Goal: Information Seeking & Learning: Check status

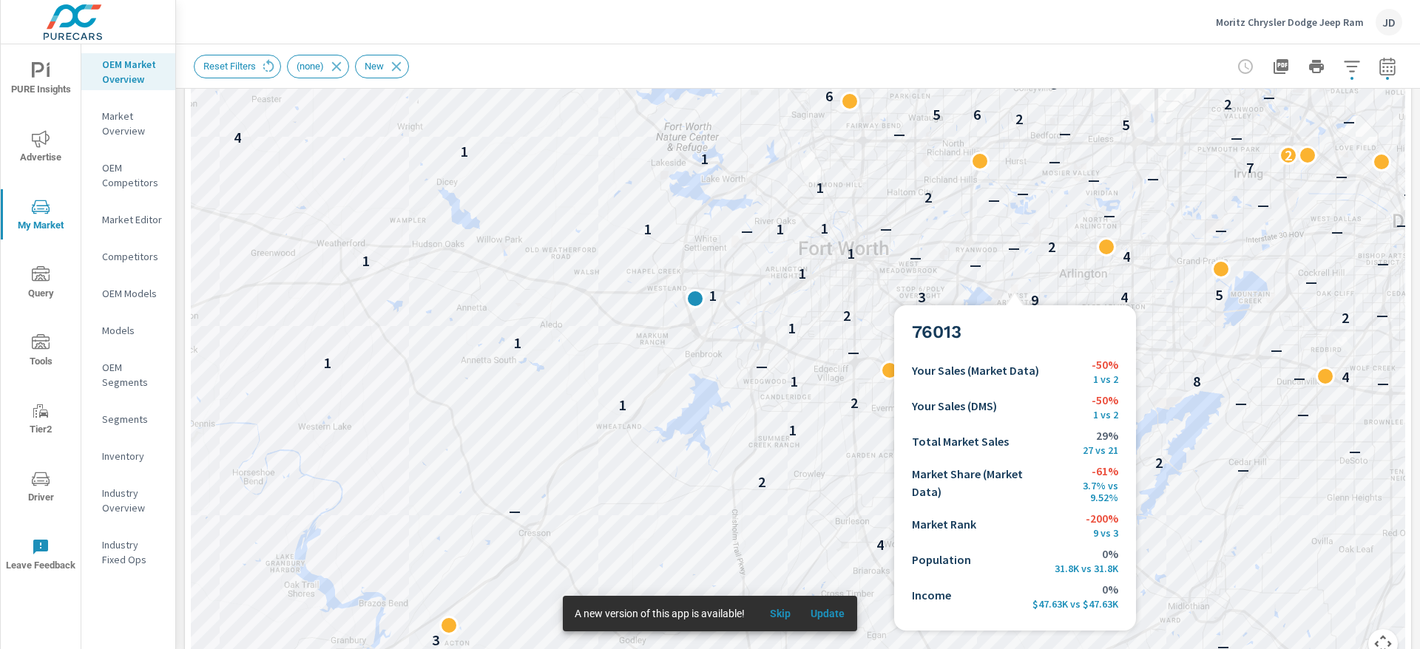
scroll to position [1, 0]
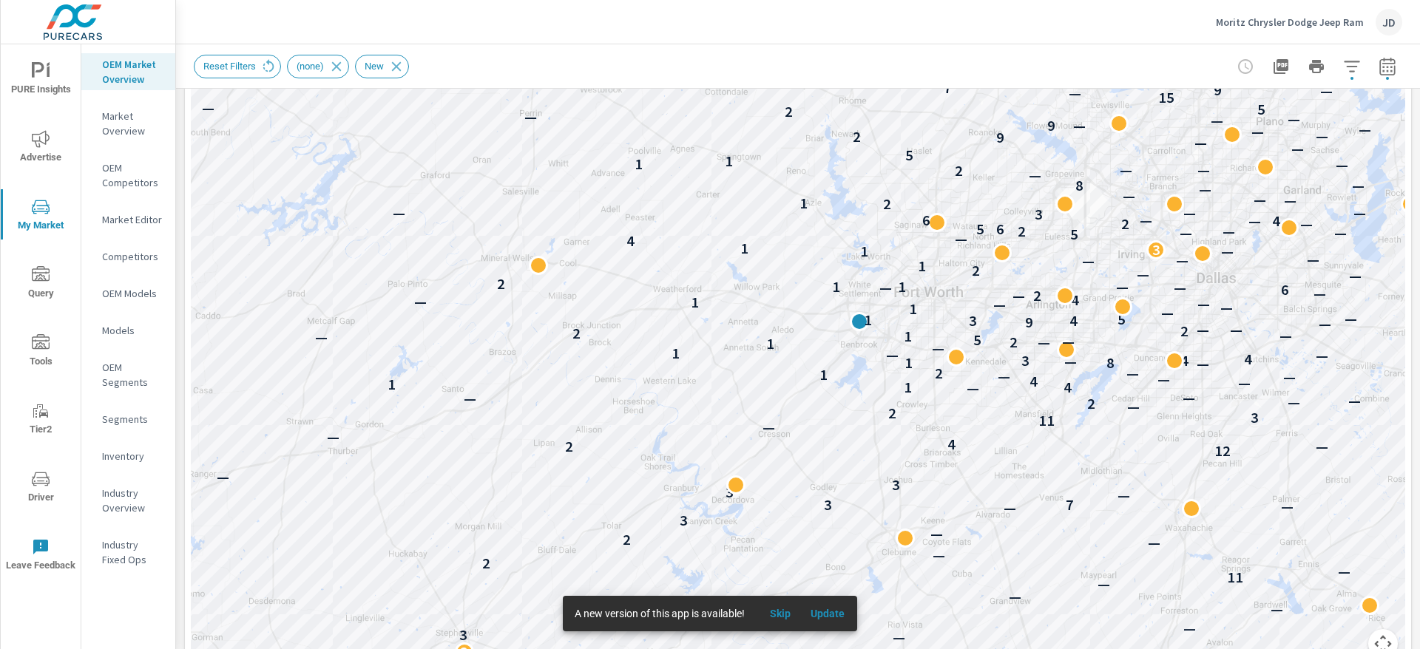
drag, startPoint x: 1237, startPoint y: 235, endPoint x: 1066, endPoint y: 275, distance: 175.4
click at [1066, 275] on div "— — — — — — — — — — — — 5 — — 2 4 — — — — — — 2 — — — — — — — — 2 — 3 — — — — 6…" at bounding box center [798, 265] width 1214 height 822
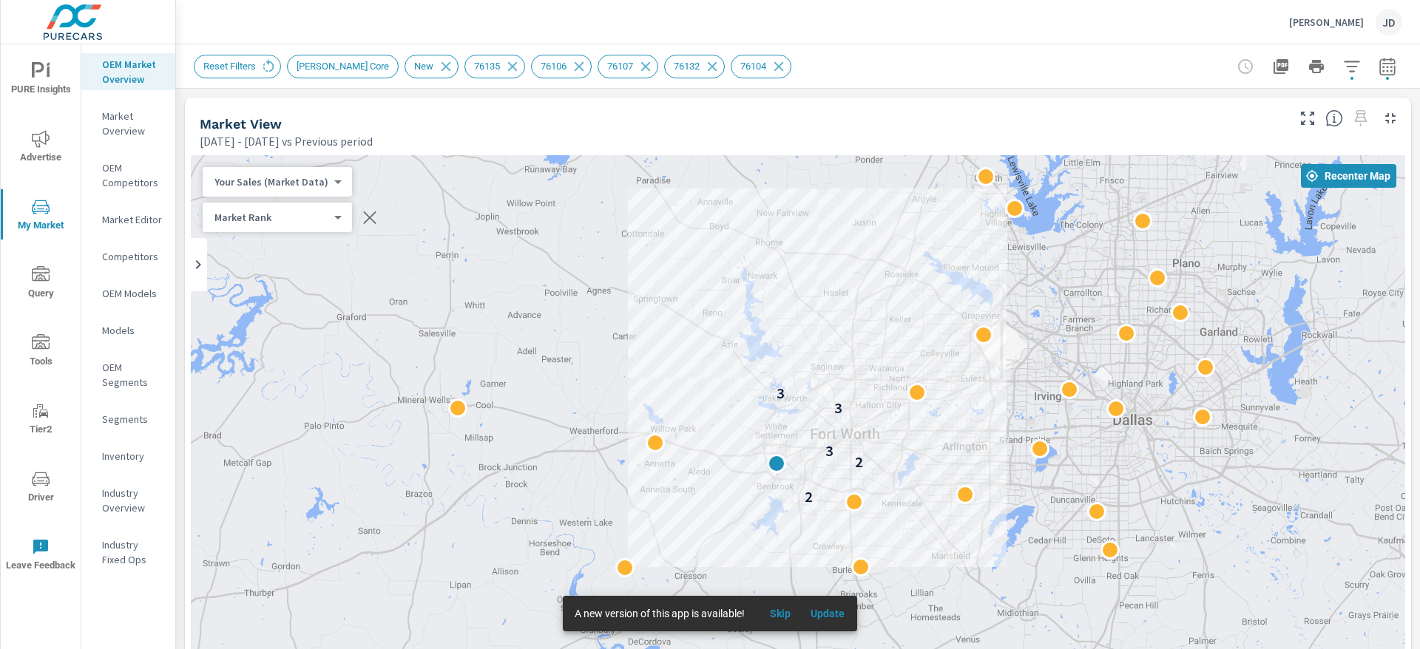
scroll to position [1, 0]
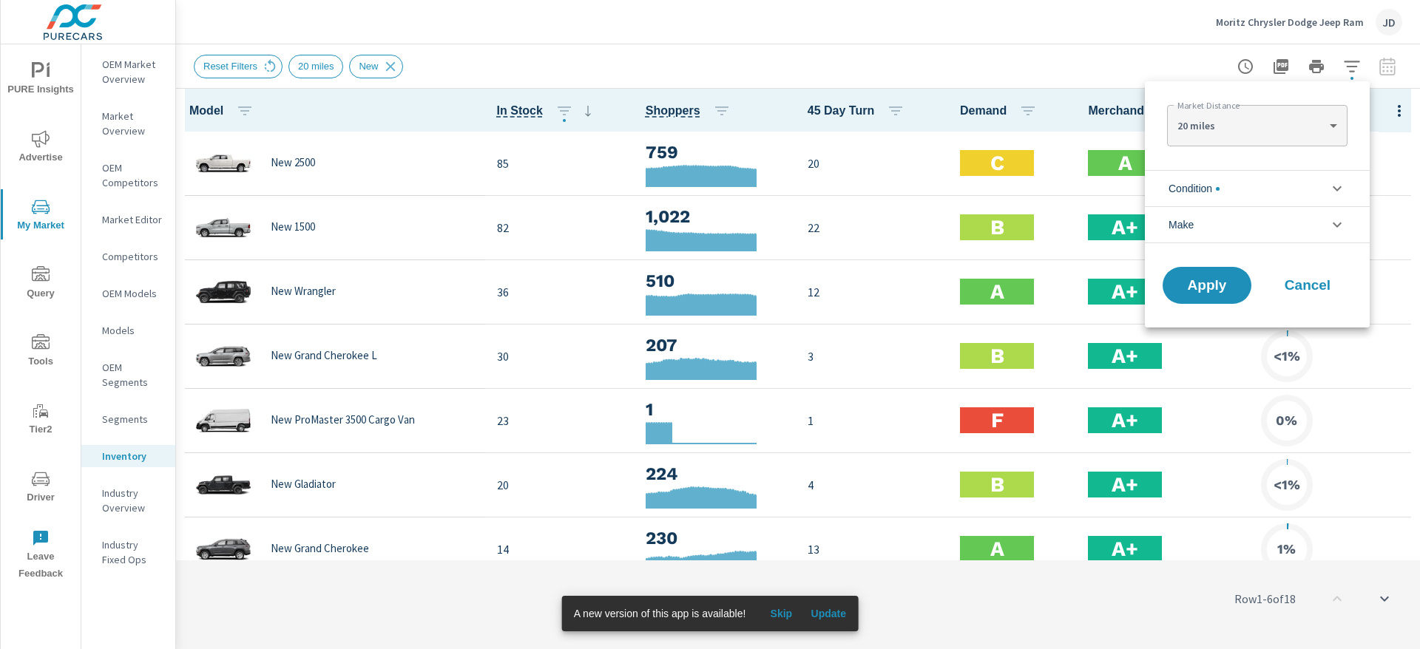
scroll to position [1, 0]
click at [649, 26] on div at bounding box center [710, 324] width 1420 height 649
